Goal: Entertainment & Leisure: Consume media (video, audio)

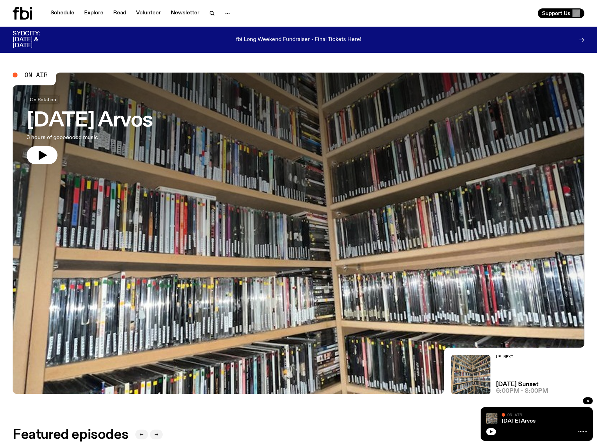
click at [578, 39] on div at bounding box center [561, 40] width 45 height 18
click at [531, 421] on link "[DATE] Arvos" at bounding box center [519, 422] width 34 height 6
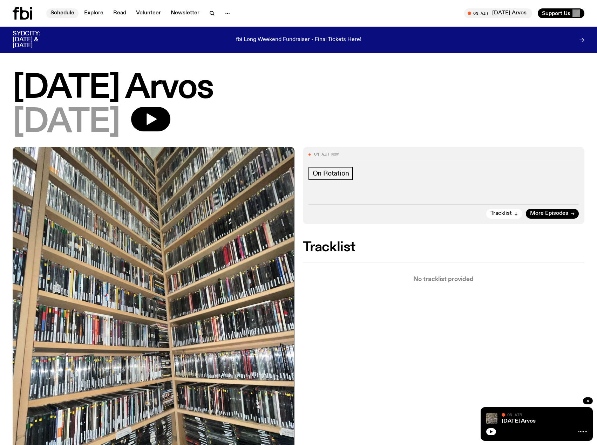
click at [61, 11] on link "Schedule" at bounding box center [62, 13] width 32 height 10
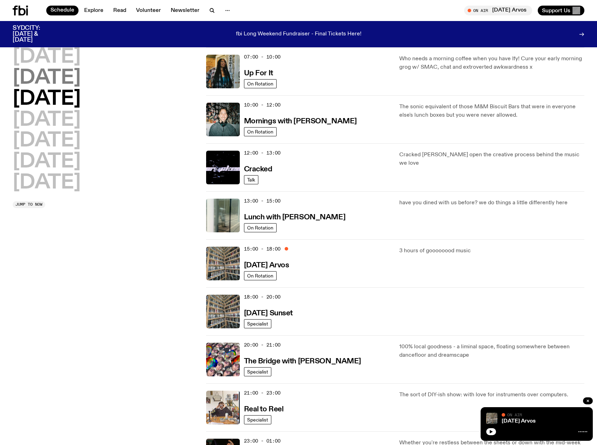
click at [52, 74] on h2 "[DATE]" at bounding box center [47, 78] width 68 height 20
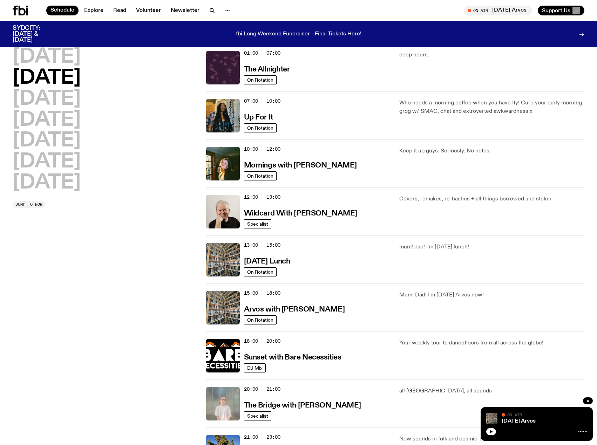
scroll to position [20, 0]
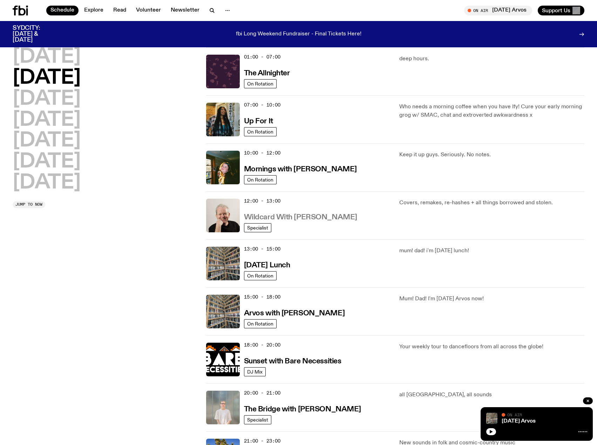
click at [288, 219] on h3 "Wildcard With [PERSON_NAME]" at bounding box center [300, 217] width 113 height 7
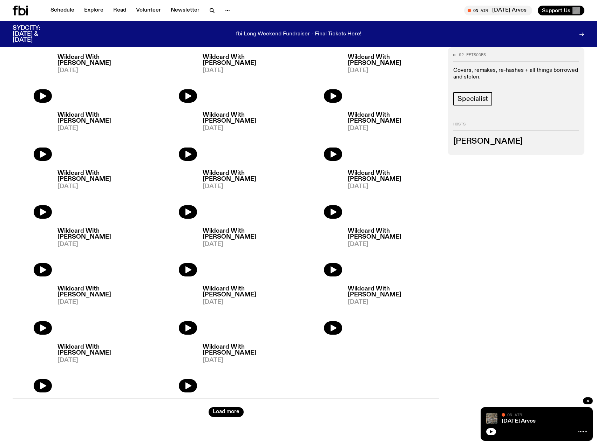
scroll to position [310, 0]
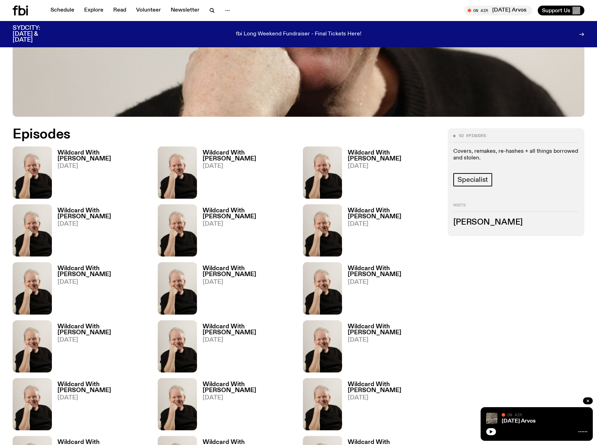
click at [76, 153] on h3 "Wildcard With [PERSON_NAME]" at bounding box center [103, 156] width 92 height 12
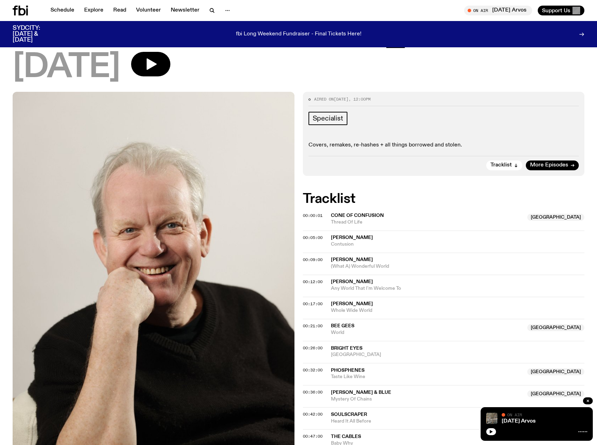
scroll to position [104, 0]
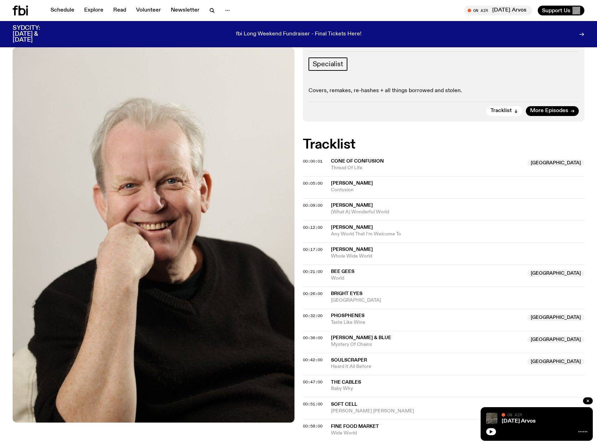
click at [493, 419] on img at bounding box center [491, 418] width 11 height 11
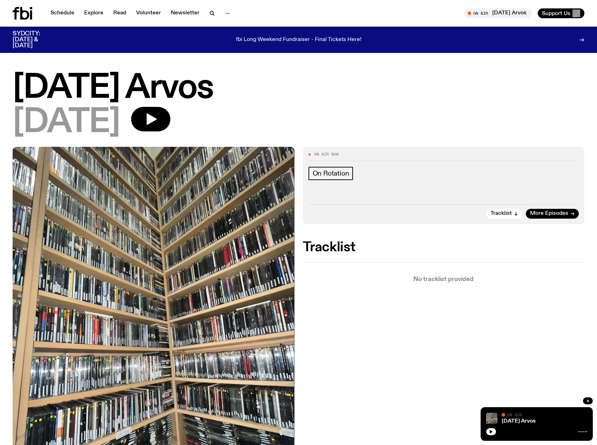
click at [580, 431] on icon at bounding box center [582, 432] width 9 height 6
click at [66, 13] on link "Schedule" at bounding box center [62, 13] width 32 height 10
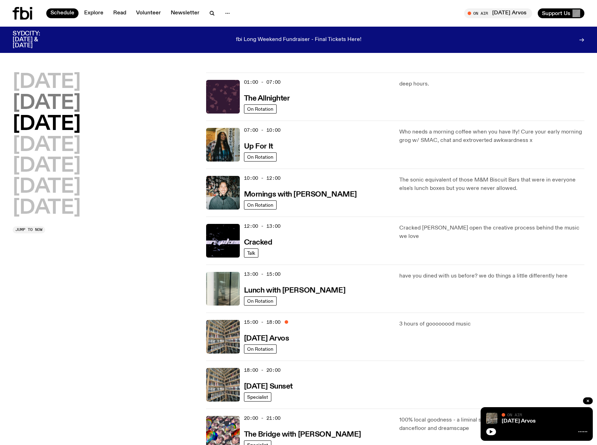
click at [64, 100] on h2 "[DATE]" at bounding box center [47, 104] width 68 height 20
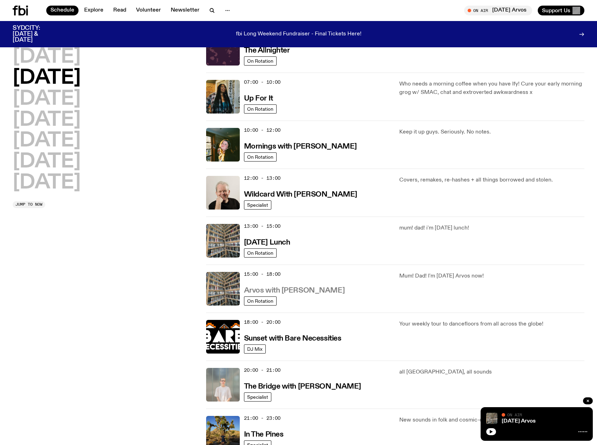
scroll to position [55, 0]
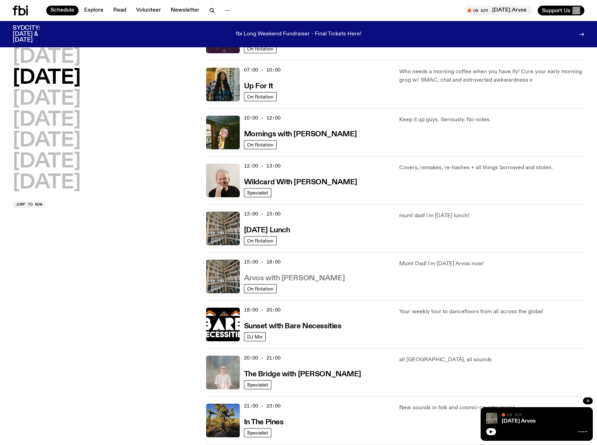
click at [289, 276] on h3 "Arvos with [PERSON_NAME]" at bounding box center [294, 278] width 101 height 7
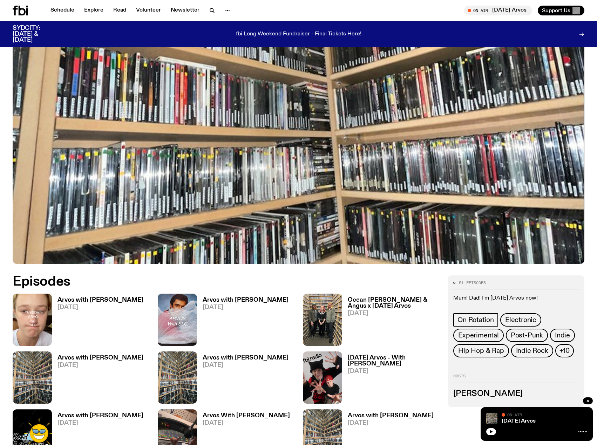
scroll to position [175, 0]
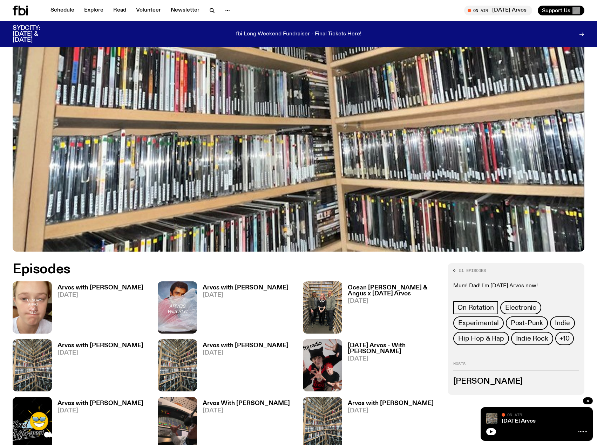
click at [75, 286] on h3 "Arvos with [PERSON_NAME]" at bounding box center [100, 288] width 86 height 6
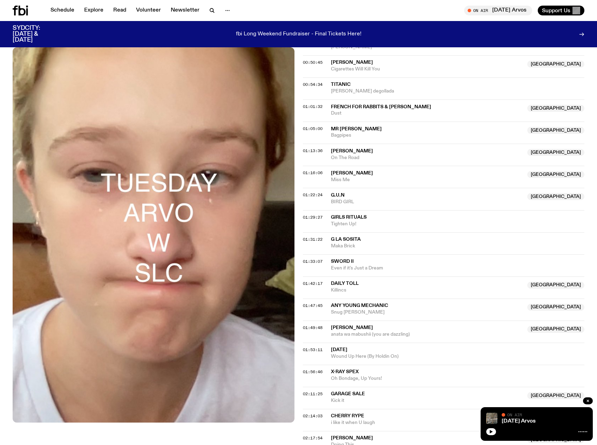
scroll to position [524, 0]
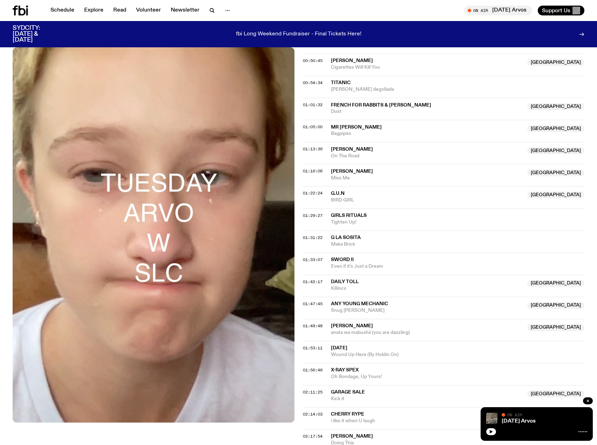
drag, startPoint x: 316, startPoint y: 307, endPoint x: 353, endPoint y: 394, distance: 95.2
drag, startPoint x: 353, startPoint y: 394, endPoint x: 499, endPoint y: 327, distance: 161.4
click at [499, 327] on span "[PERSON_NAME]" at bounding box center [427, 326] width 192 height 7
click at [351, 301] on span "Any Young Mechanic" at bounding box center [359, 303] width 57 height 5
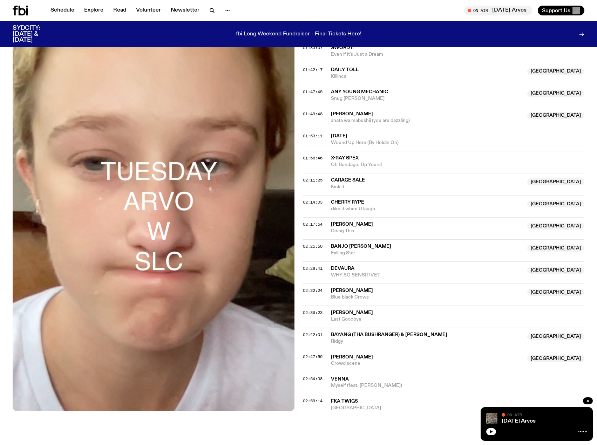
scroll to position [665, 0]
